Goal: Task Accomplishment & Management: Complete application form

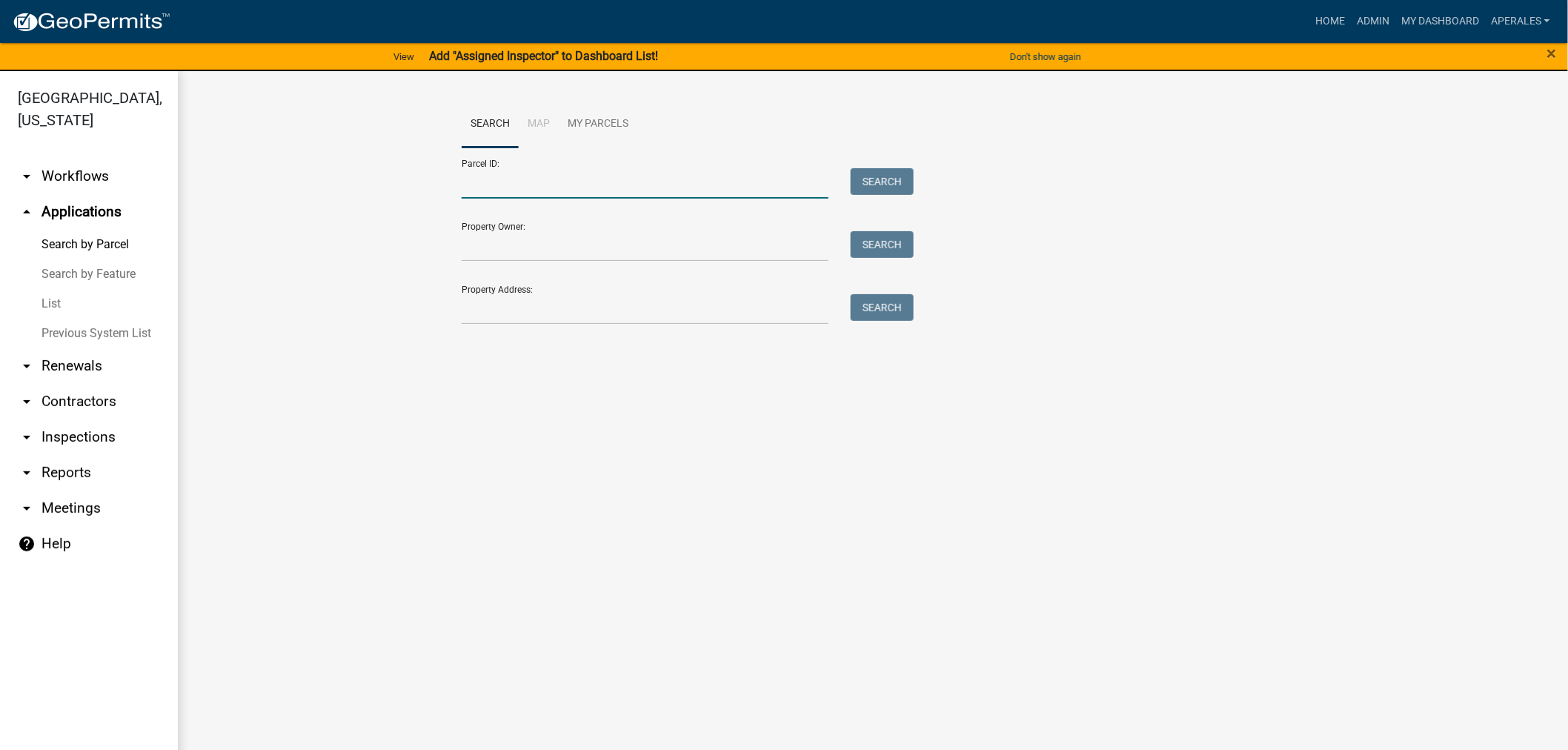
click at [522, 194] on input "Parcel ID:" at bounding box center [645, 183] width 367 height 30
paste input "28000290220002"
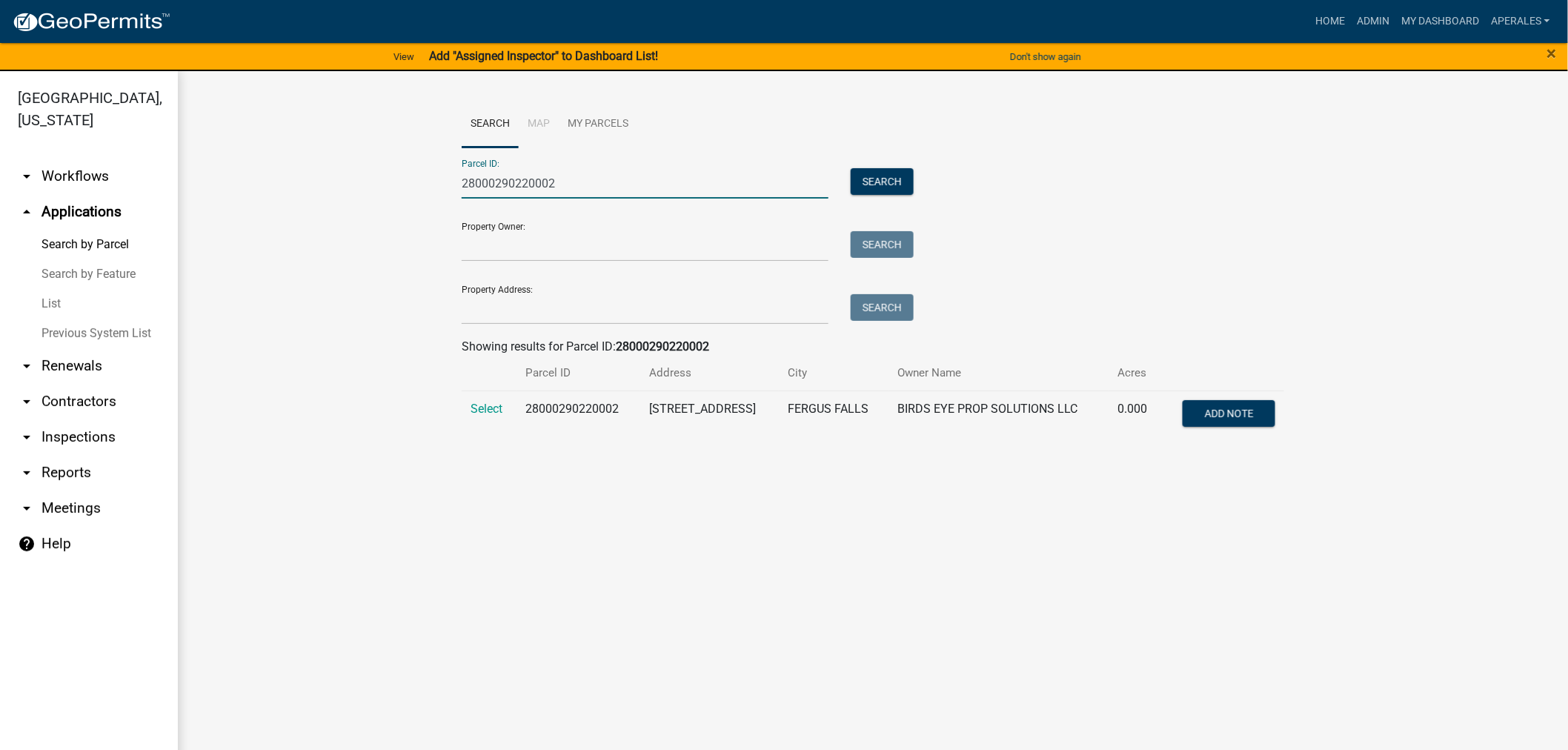
type input "28000290220002"
click at [484, 417] on td "Select" at bounding box center [490, 415] width 56 height 49
click at [485, 413] on span "Select" at bounding box center [487, 409] width 31 height 14
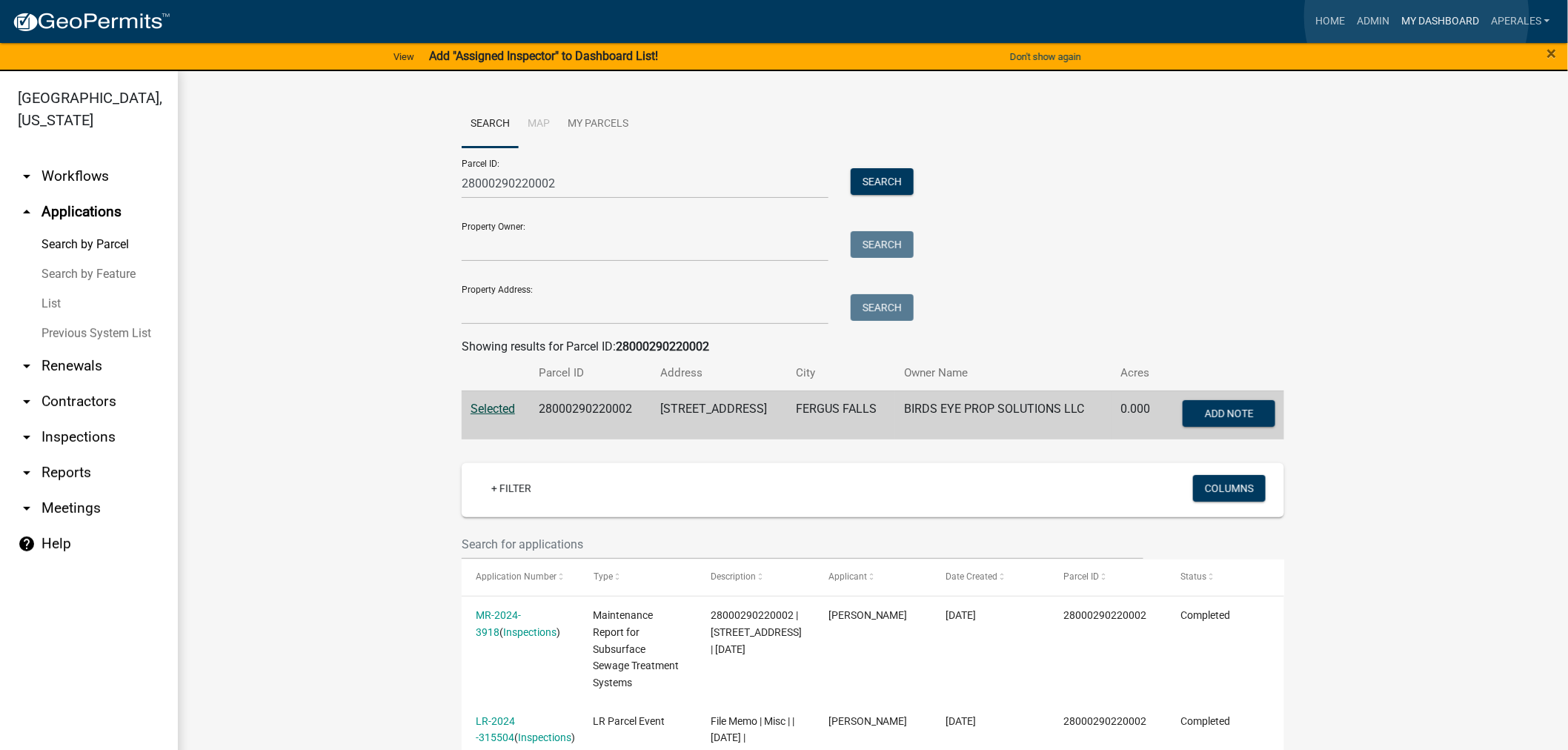
click at [1417, 17] on link "My Dashboard" at bounding box center [1439, 22] width 89 height 29
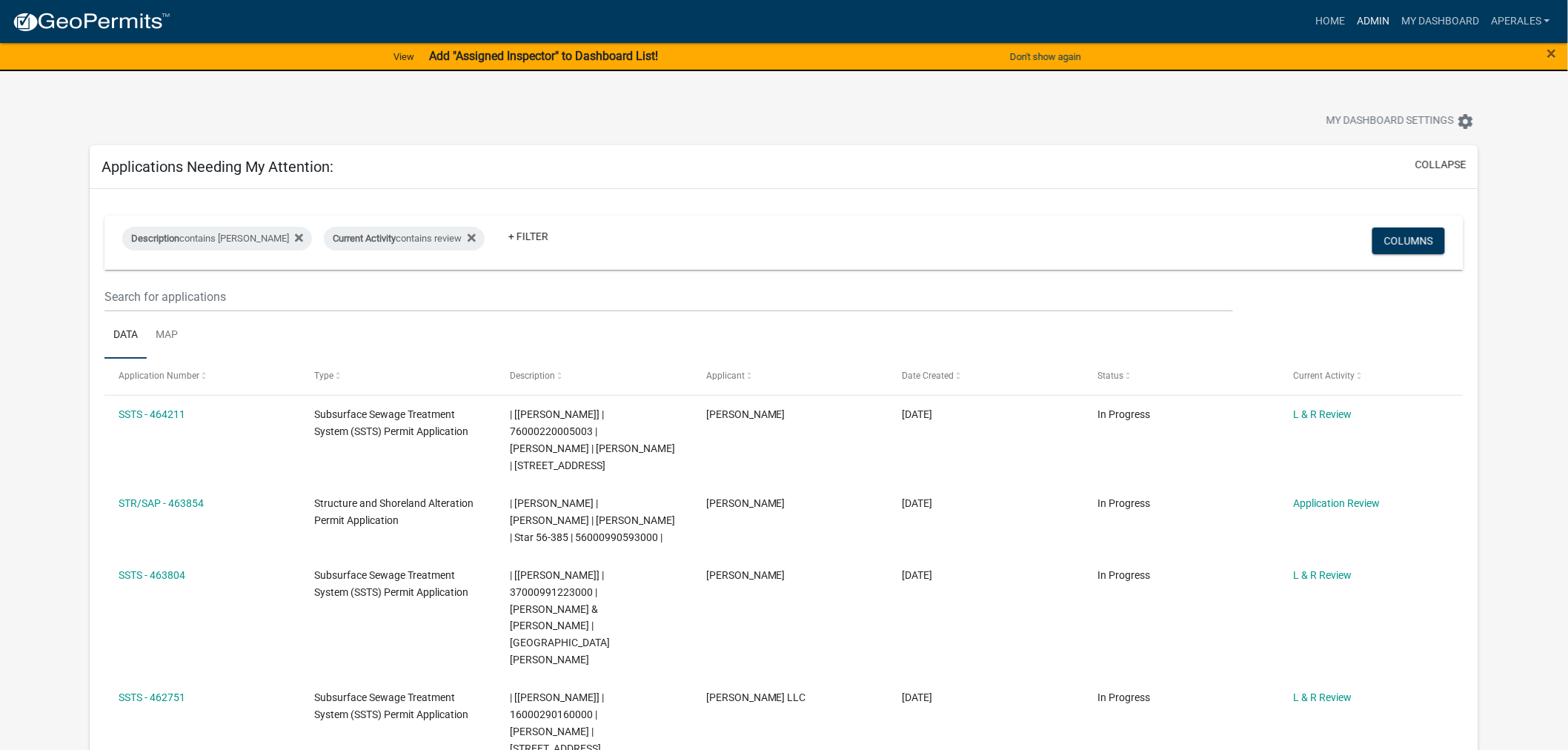
click at [1376, 25] on link "Admin" at bounding box center [1372, 22] width 44 height 29
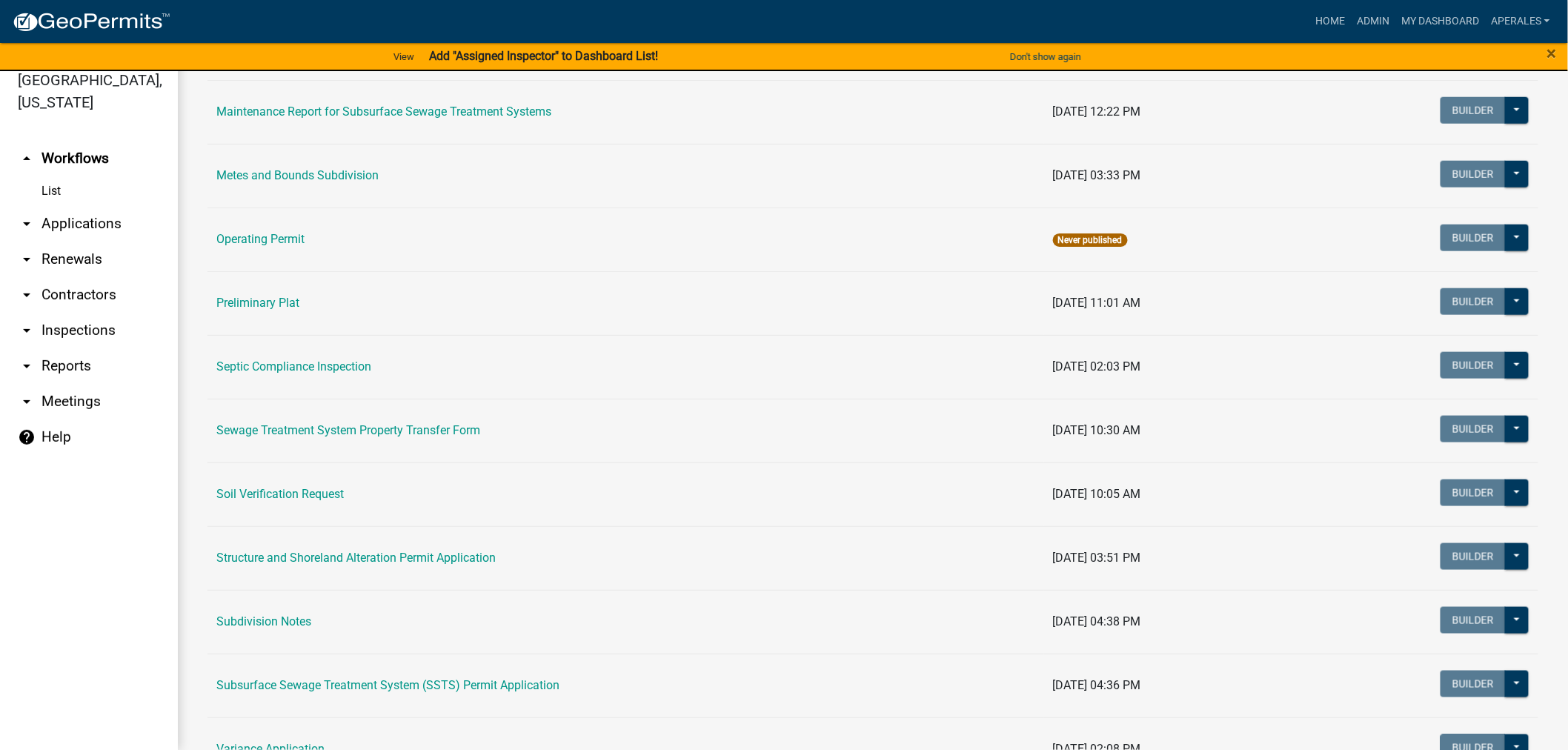
scroll to position [567, 0]
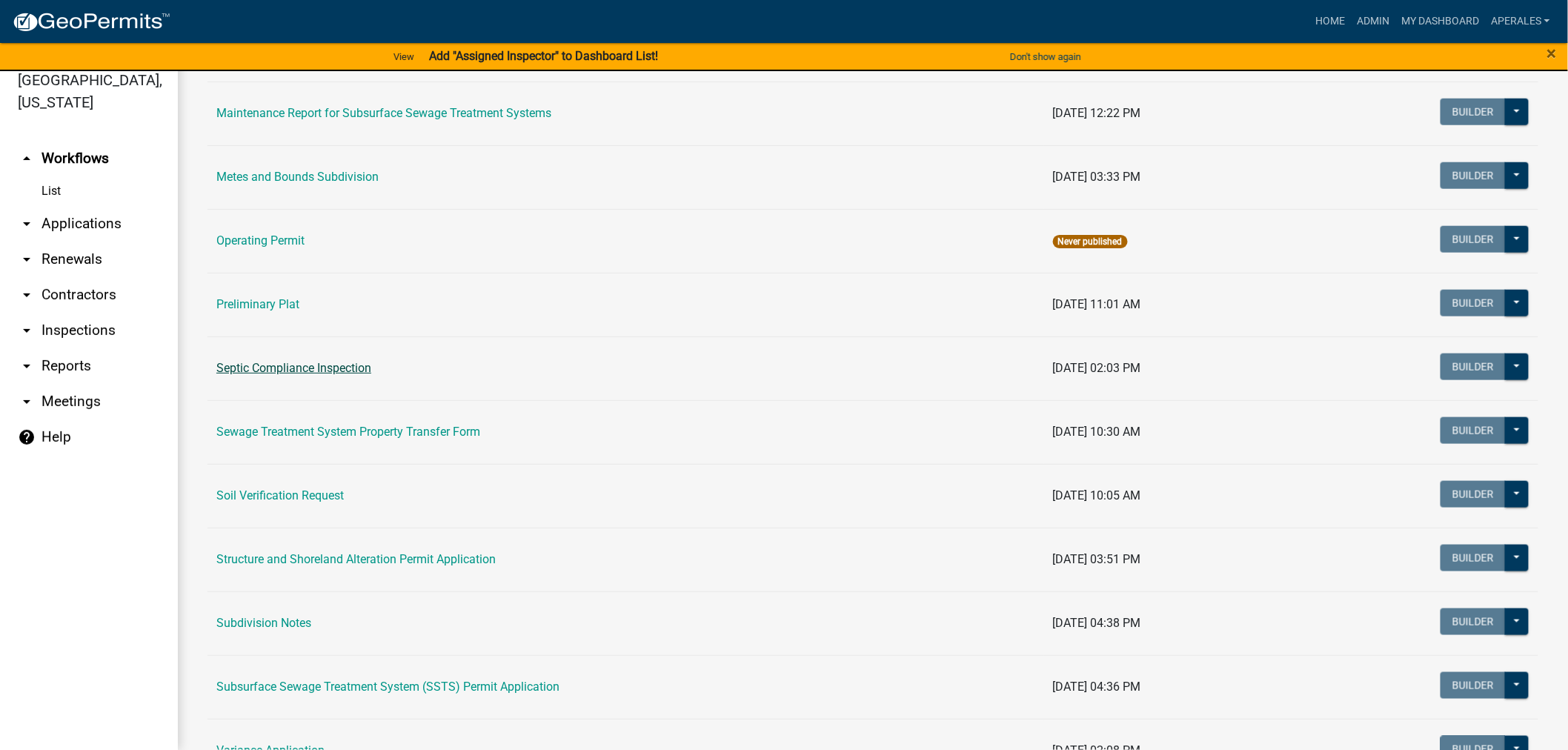
click at [300, 369] on link "Septic Compliance Inspection" at bounding box center [294, 368] width 155 height 14
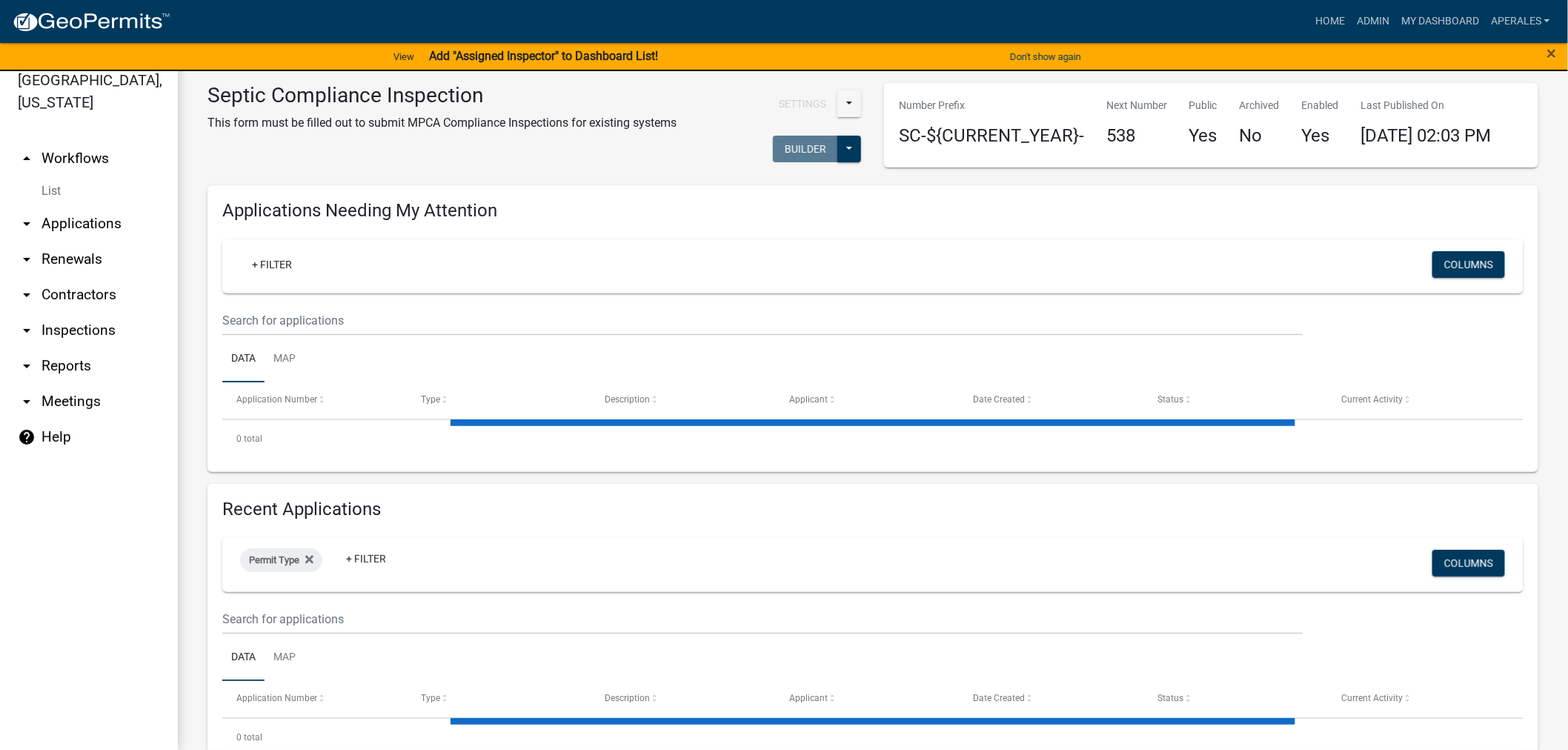
select select "3: 100"
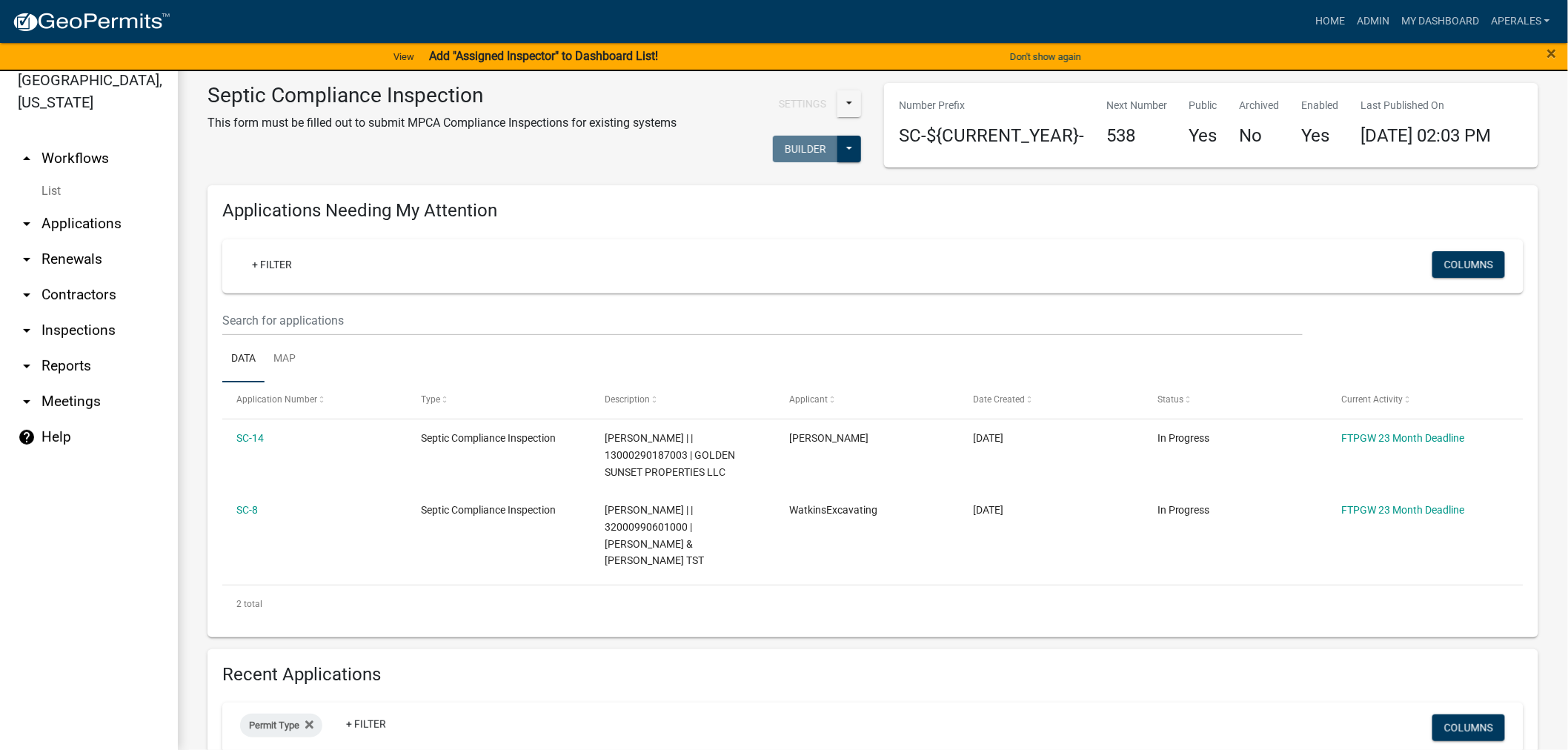
click at [46, 225] on link "arrow_drop_down Applications" at bounding box center [88, 224] width 178 height 35
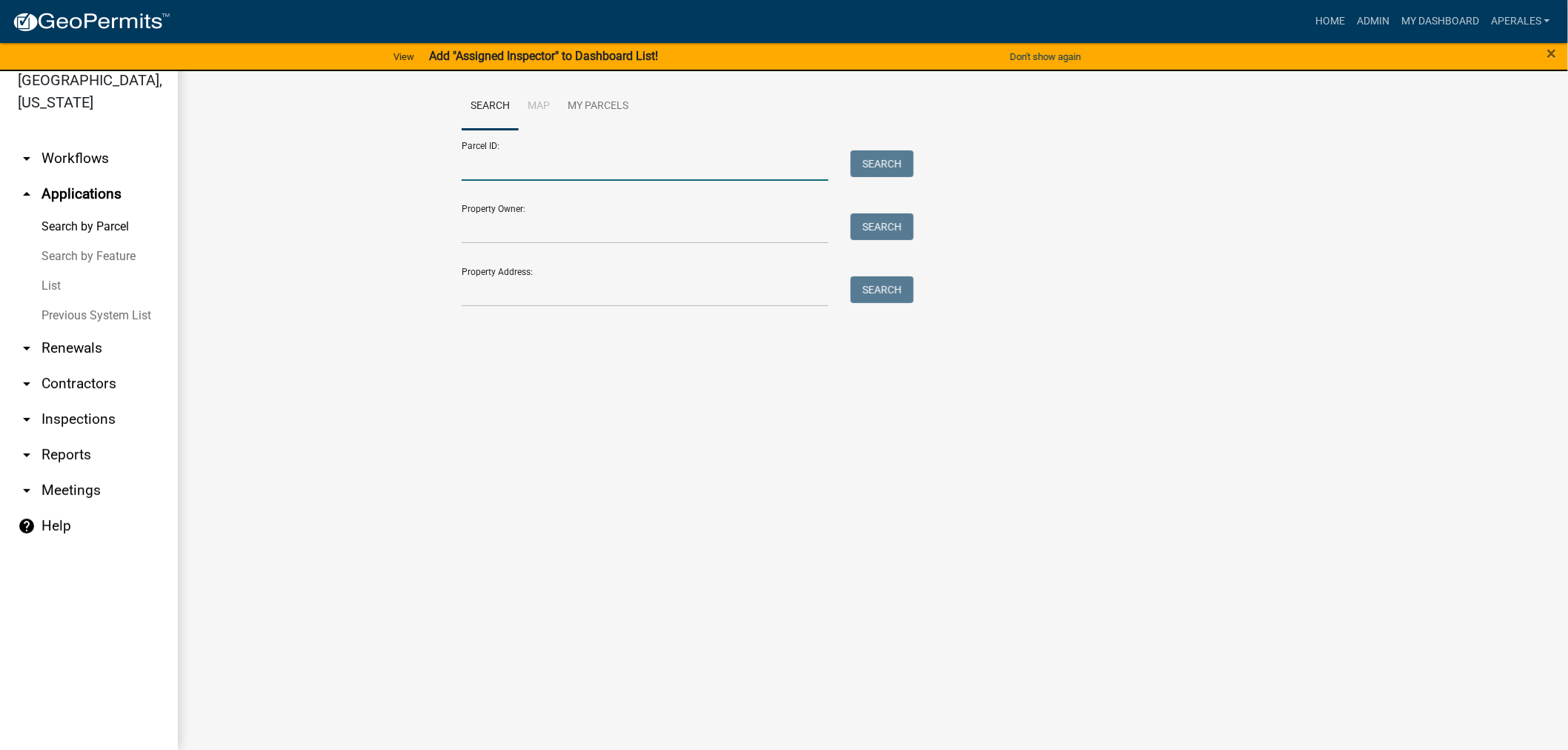
click at [512, 158] on input "Parcel ID:" at bounding box center [645, 165] width 367 height 30
paste input "28000290220002"
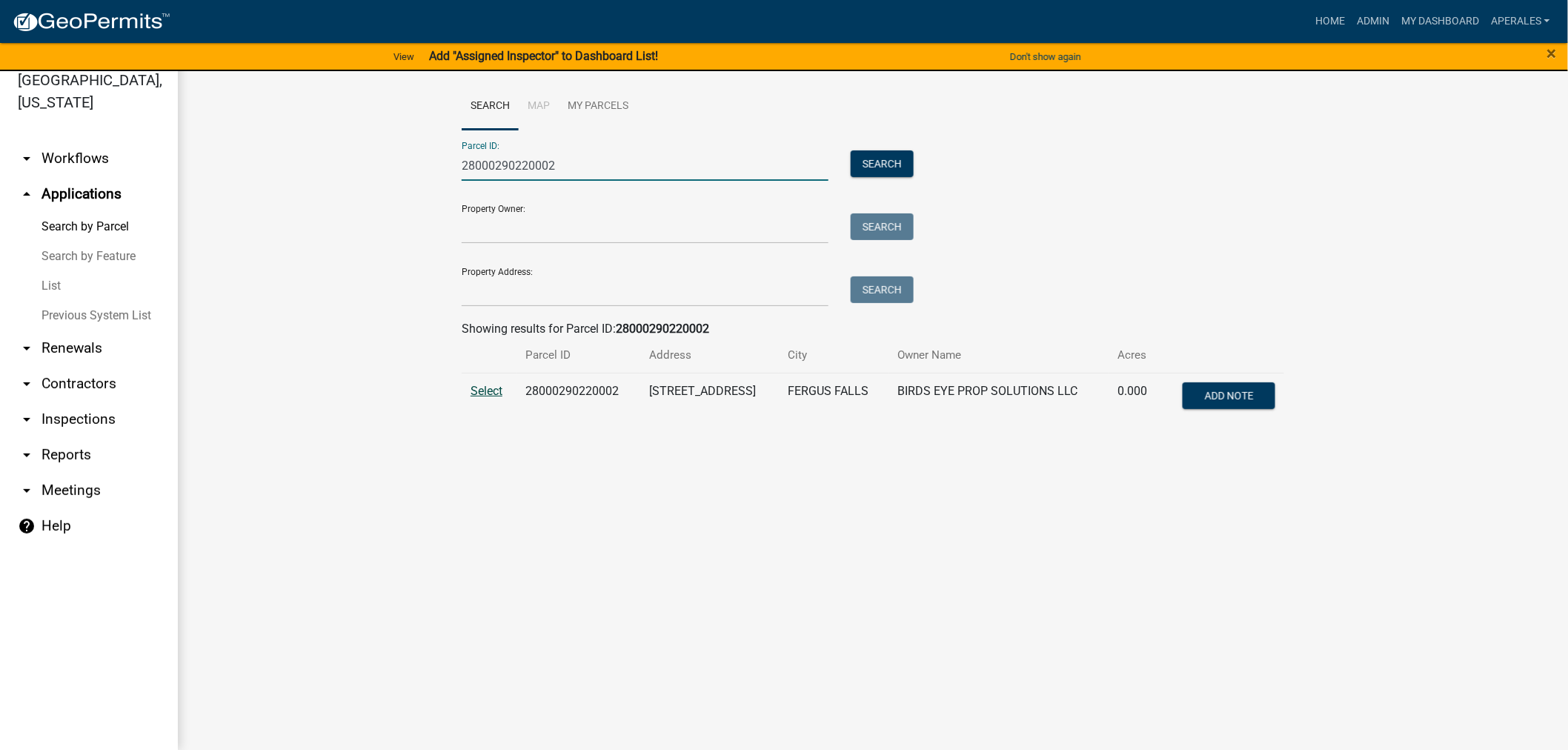
type input "28000290220002"
click at [475, 385] on span "Select" at bounding box center [487, 390] width 31 height 14
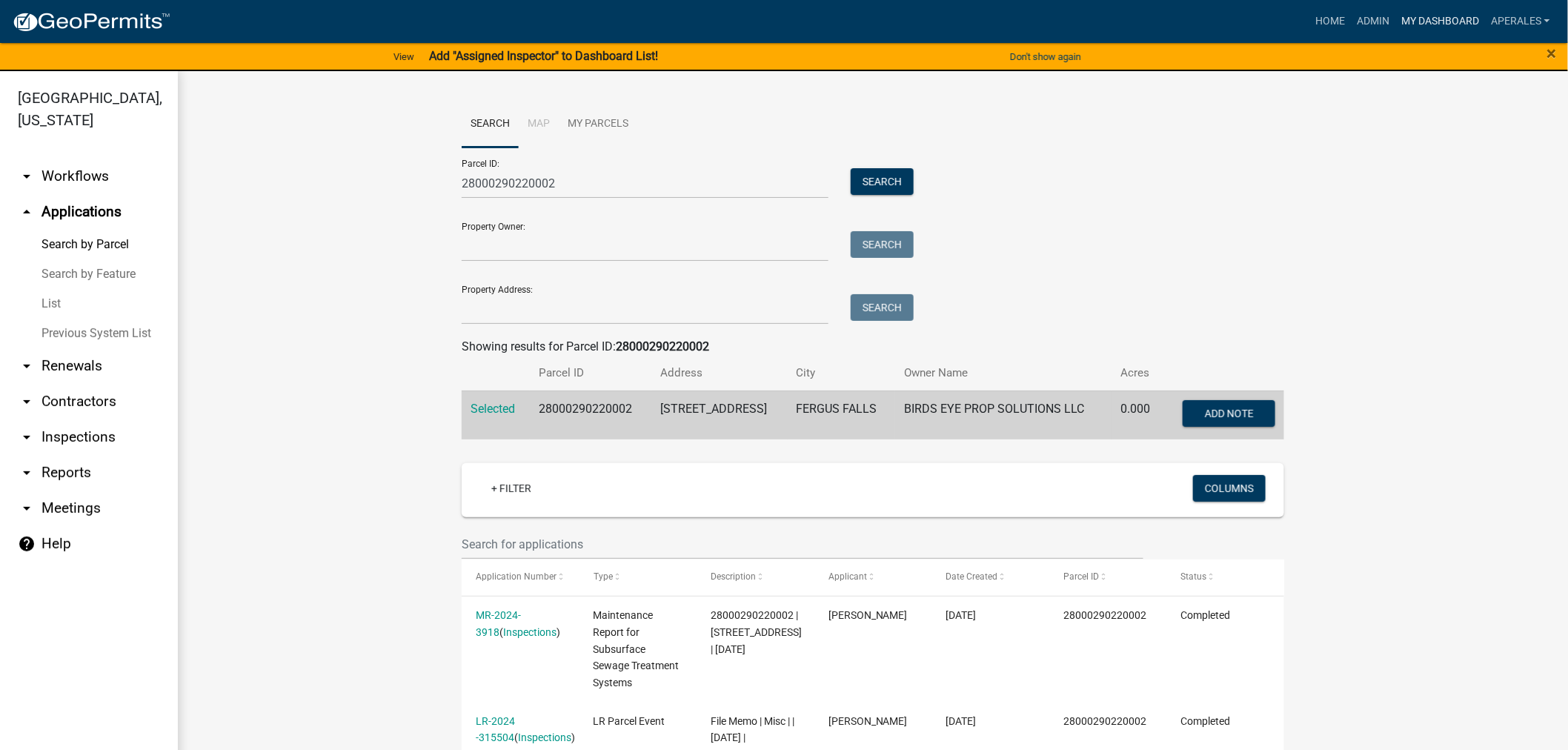
click at [1410, 16] on link "My Dashboard" at bounding box center [1439, 22] width 89 height 29
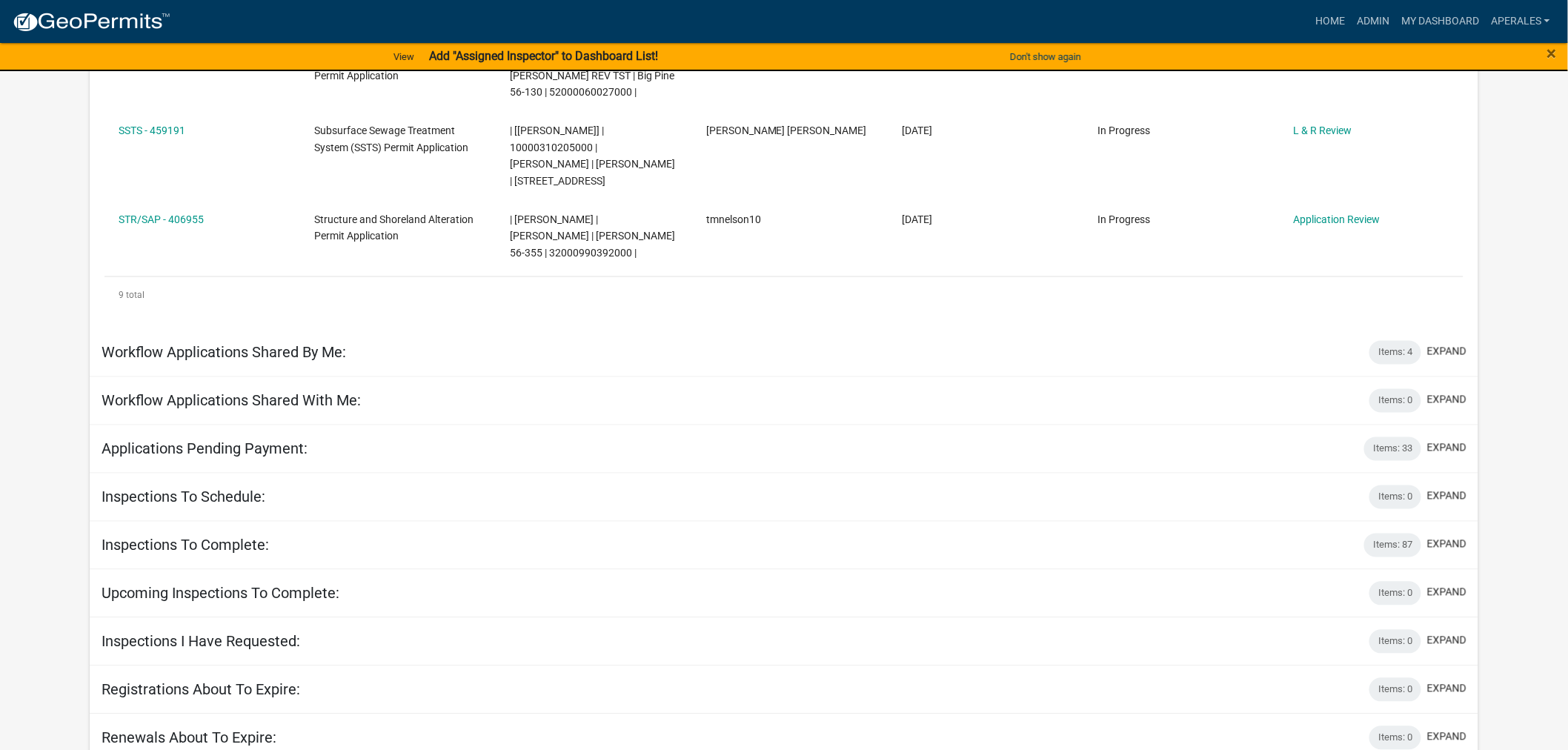
scroll to position [934, 0]
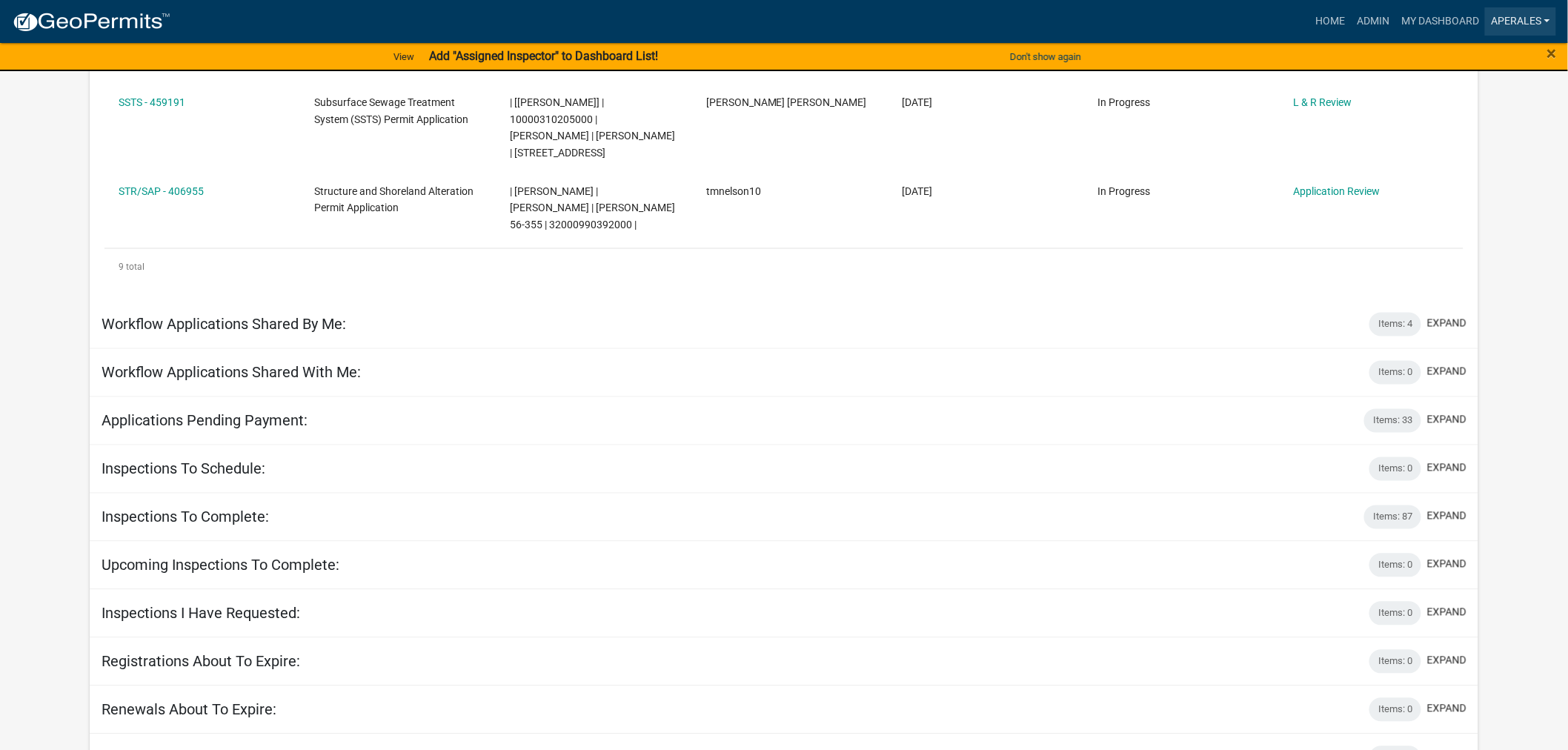
click at [1524, 25] on link "aperales" at bounding box center [1520, 22] width 71 height 29
click at [1366, 25] on link "Admin" at bounding box center [1372, 22] width 44 height 29
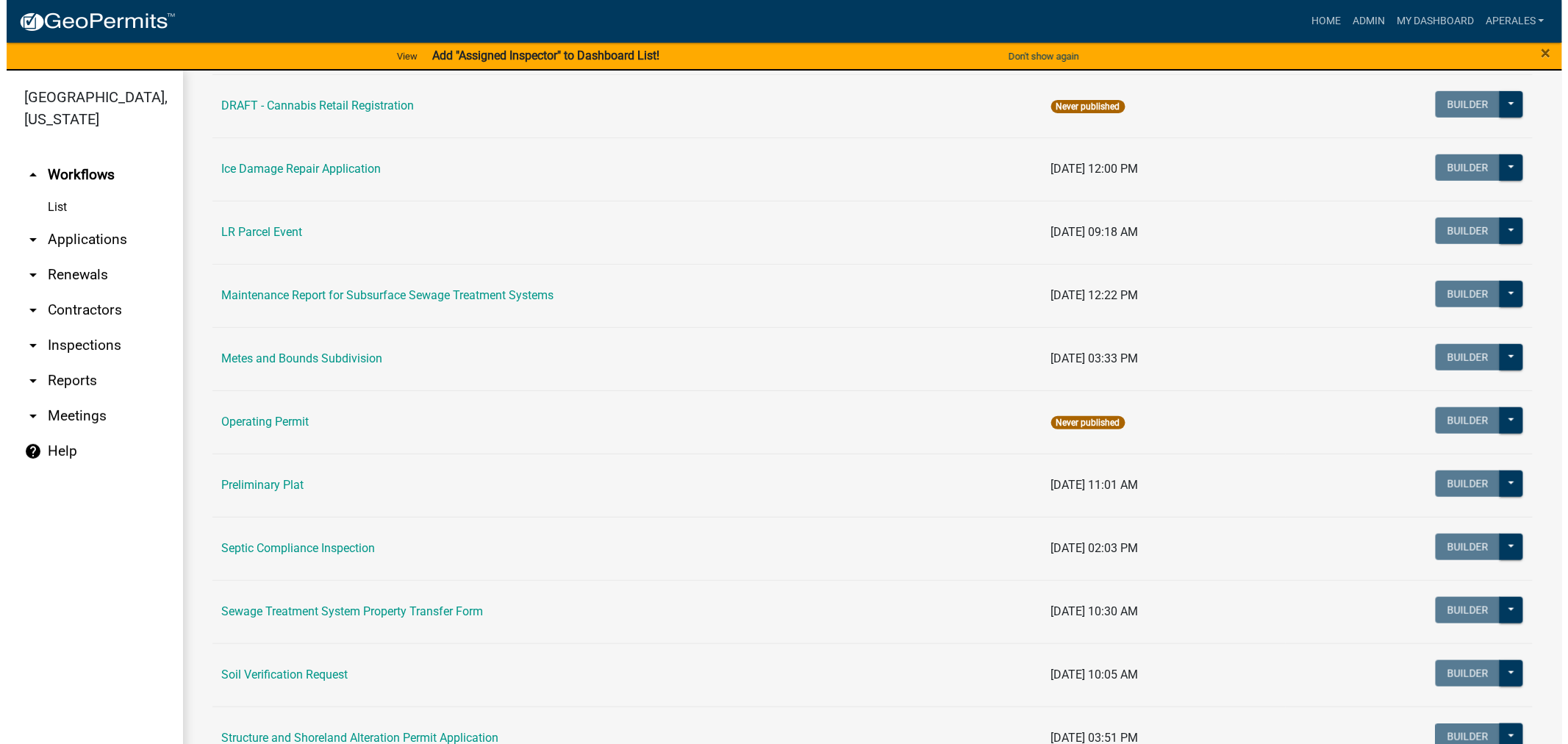
scroll to position [408, 0]
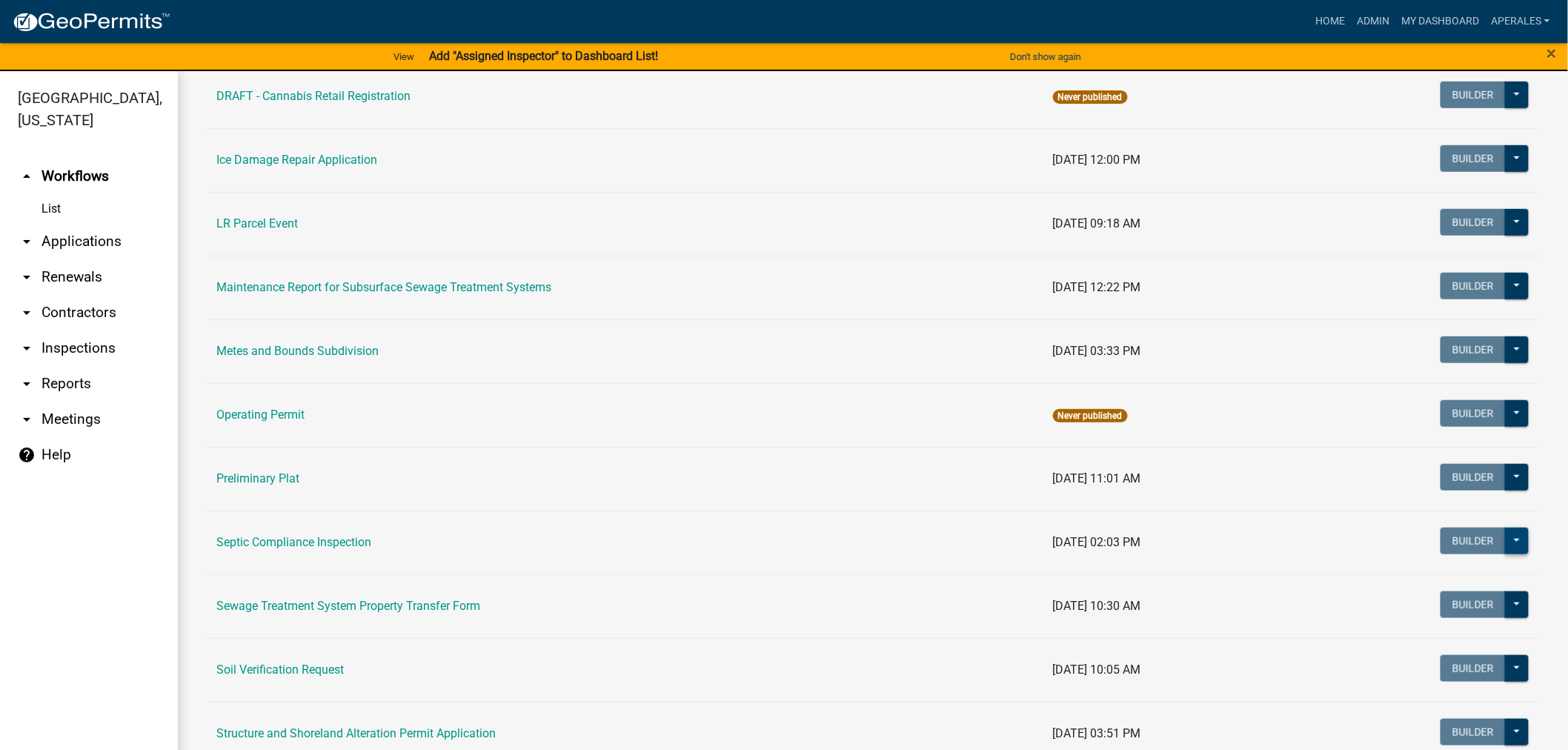
click at [1505, 539] on button at bounding box center [1517, 541] width 24 height 27
click at [1476, 624] on button "Start Application" at bounding box center [1467, 614] width 123 height 35
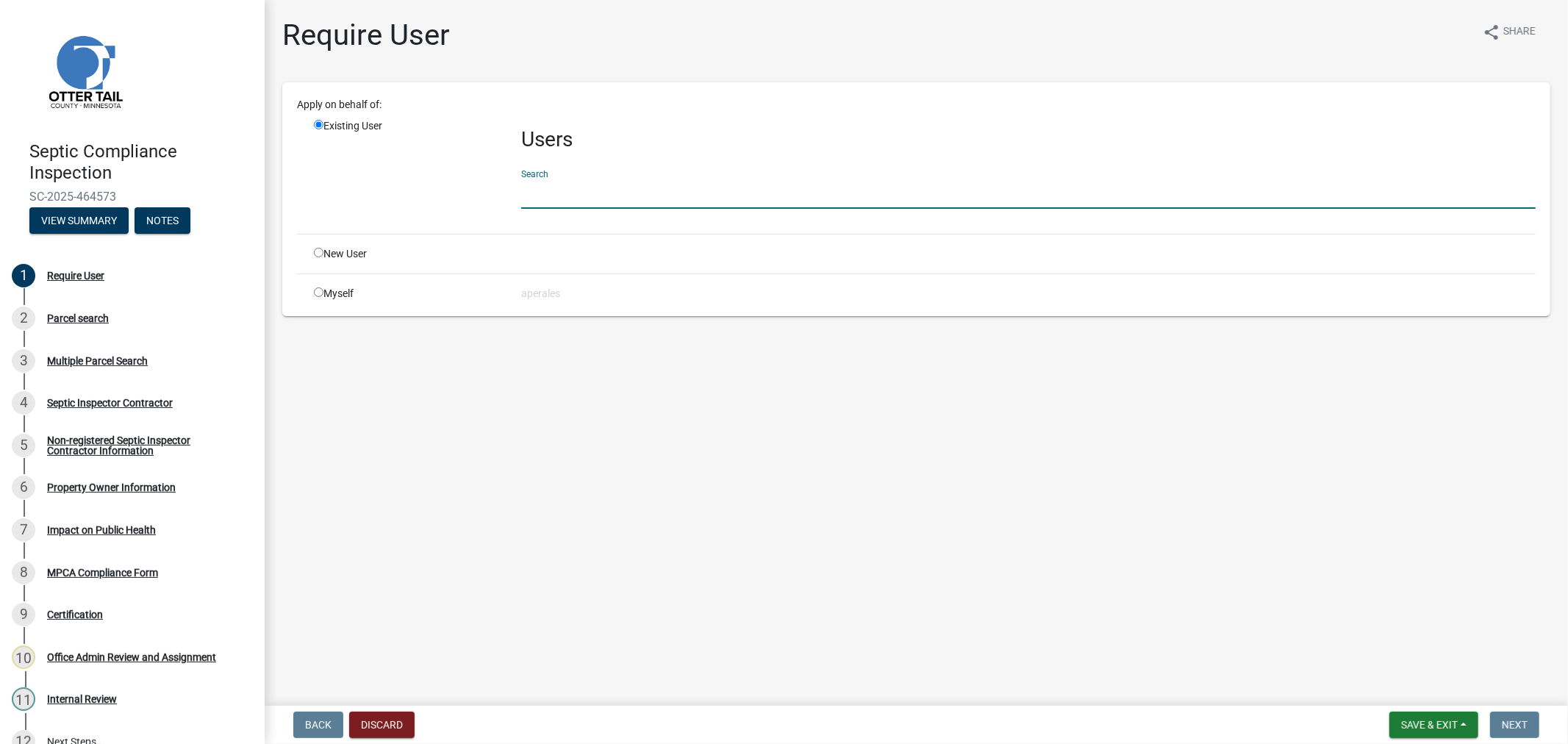
click at [583, 202] on input "text" at bounding box center [1028, 193] width 1014 height 30
click at [318, 294] on input "radio" at bounding box center [319, 293] width 10 height 10
radio input "true"
radio input "false"
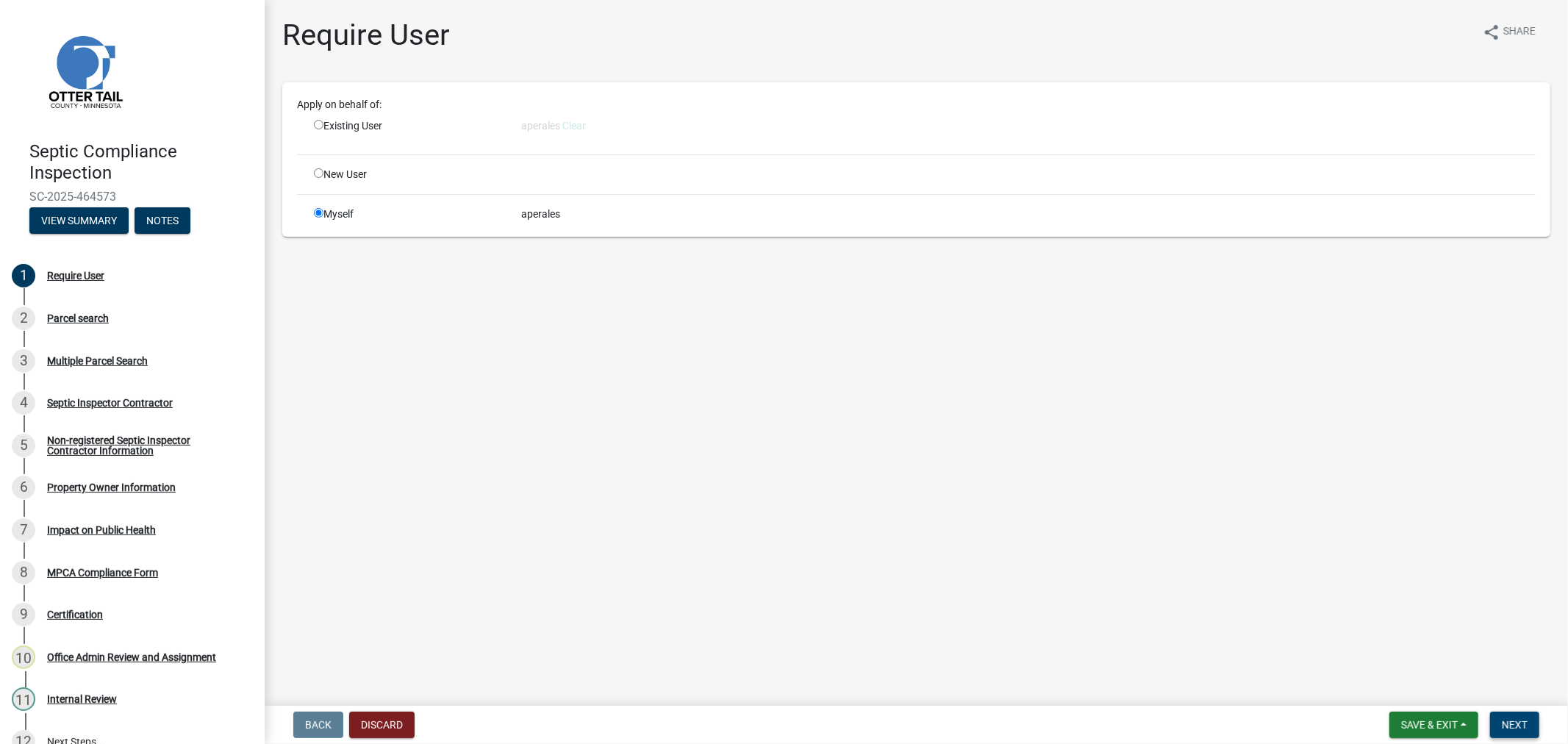
click at [1518, 724] on span "Next" at bounding box center [1514, 724] width 25 height 12
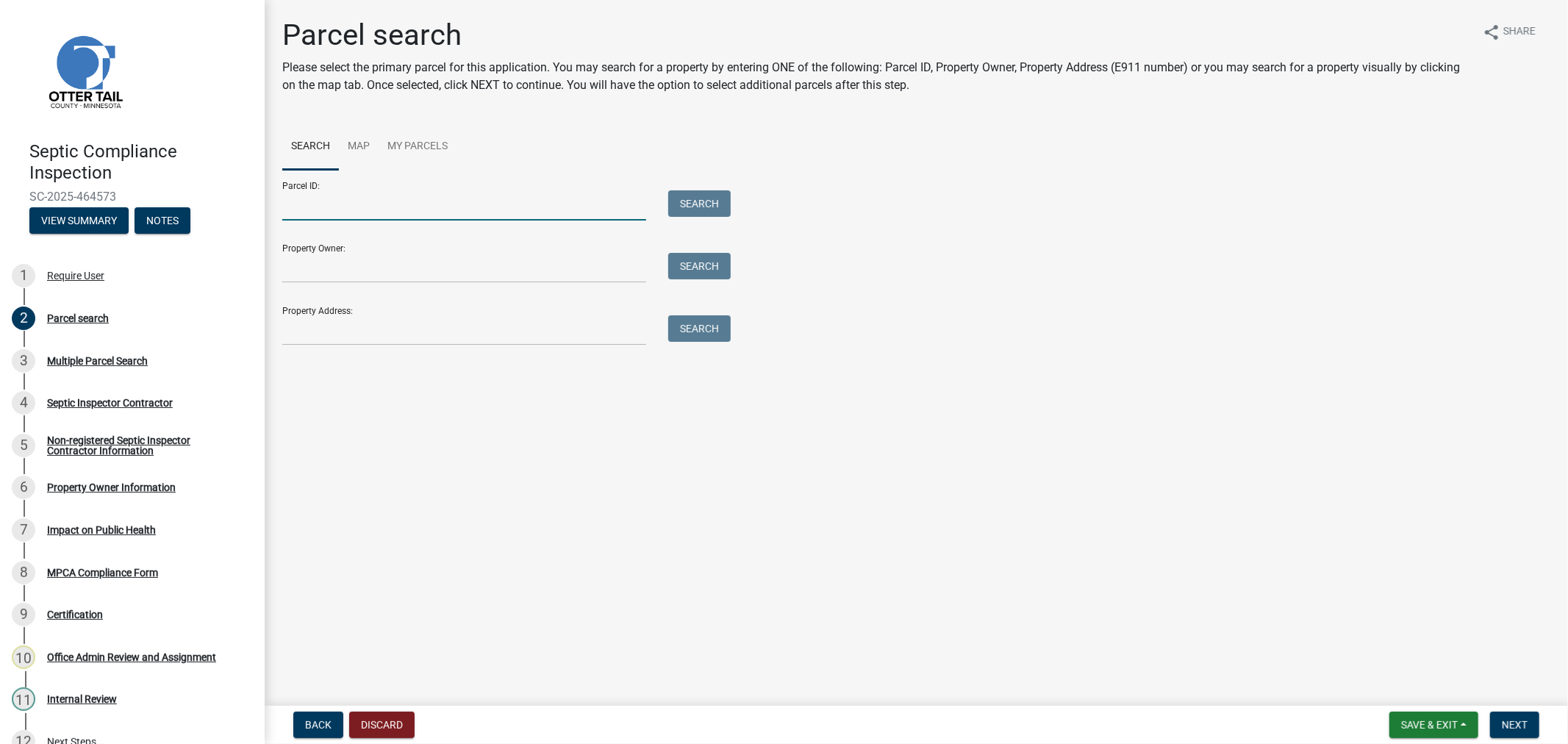
click at [324, 208] on input "Parcel ID:" at bounding box center [463, 205] width 364 height 30
paste input "28000290220002"
type input "28000290220002"
click at [695, 199] on button "Search" at bounding box center [699, 203] width 62 height 26
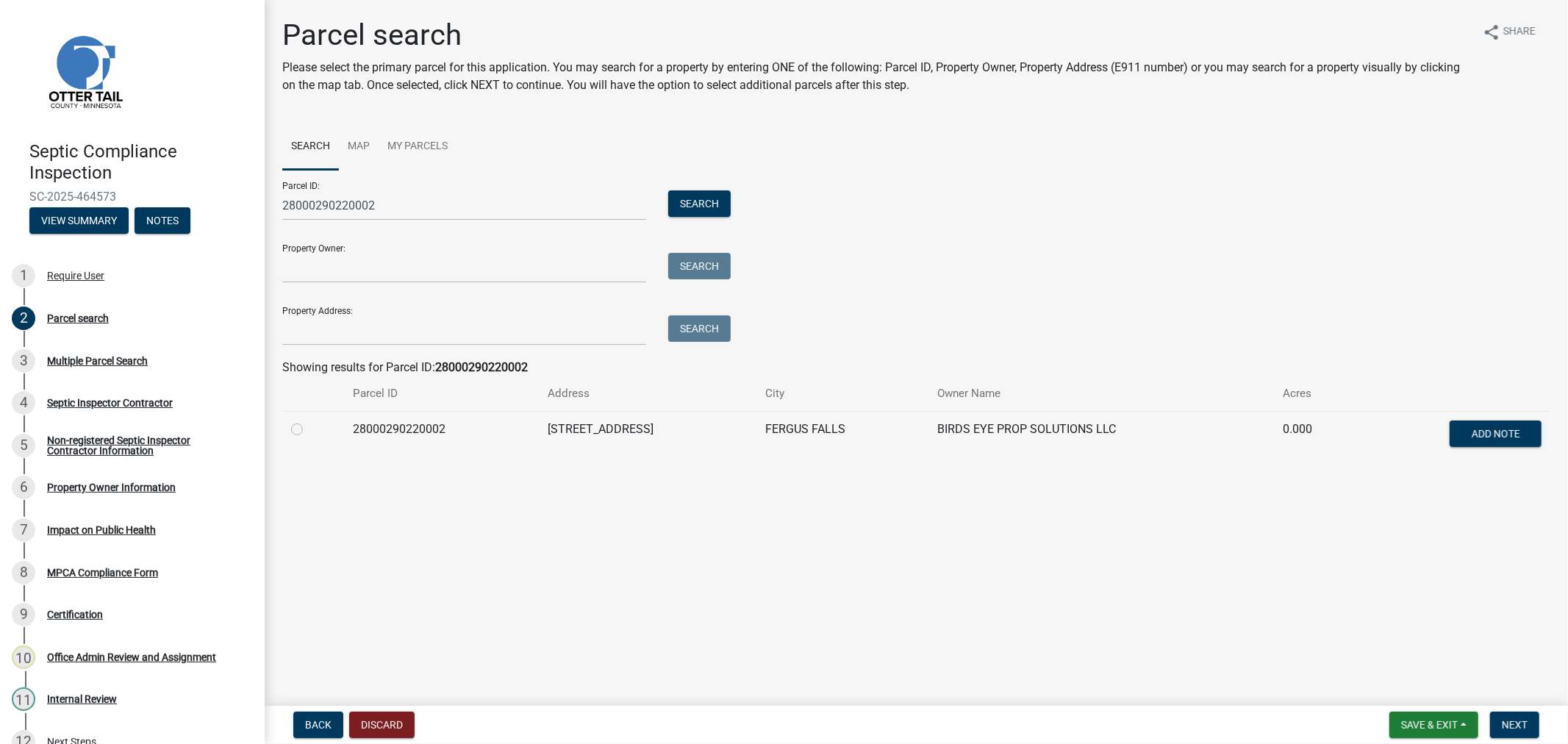
click at [309, 420] on label at bounding box center [309, 420] width 0 height 0
click at [309, 430] on input "radio" at bounding box center [314, 425] width 10 height 10
radio input "true"
